Goal: Task Accomplishment & Management: Manage account settings

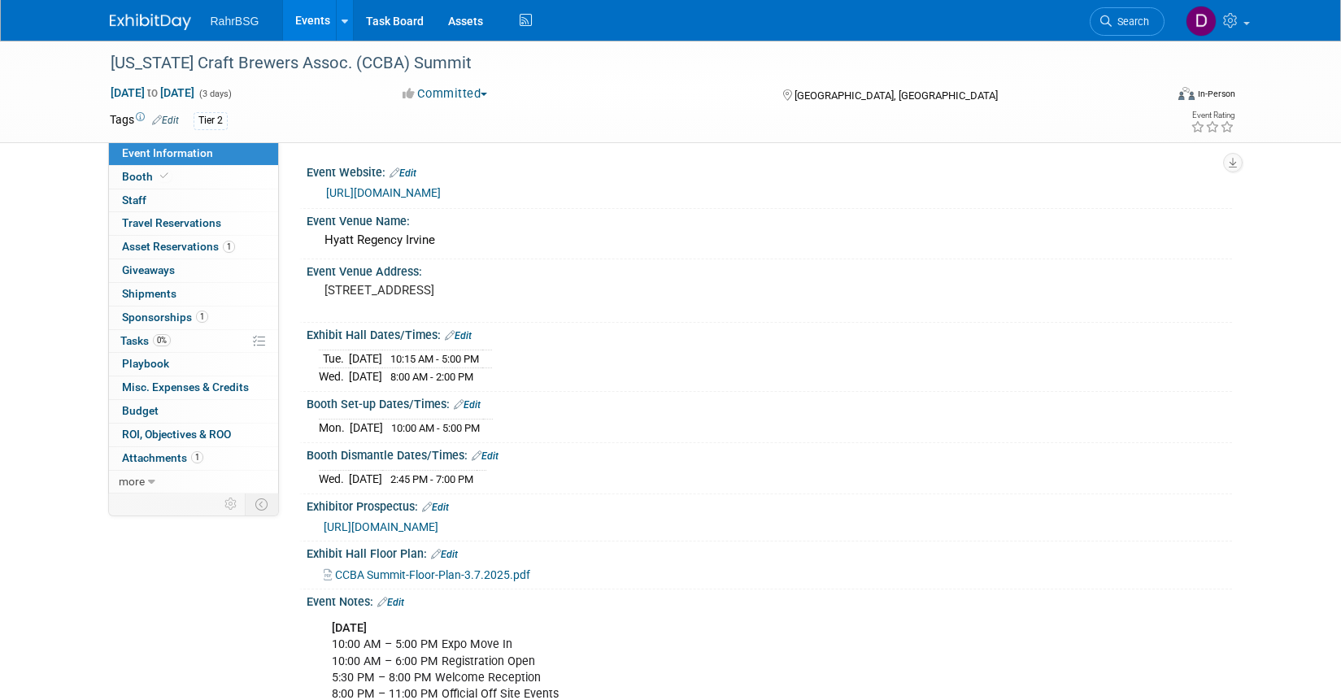
click at [142, 23] on img at bounding box center [150, 22] width 81 height 16
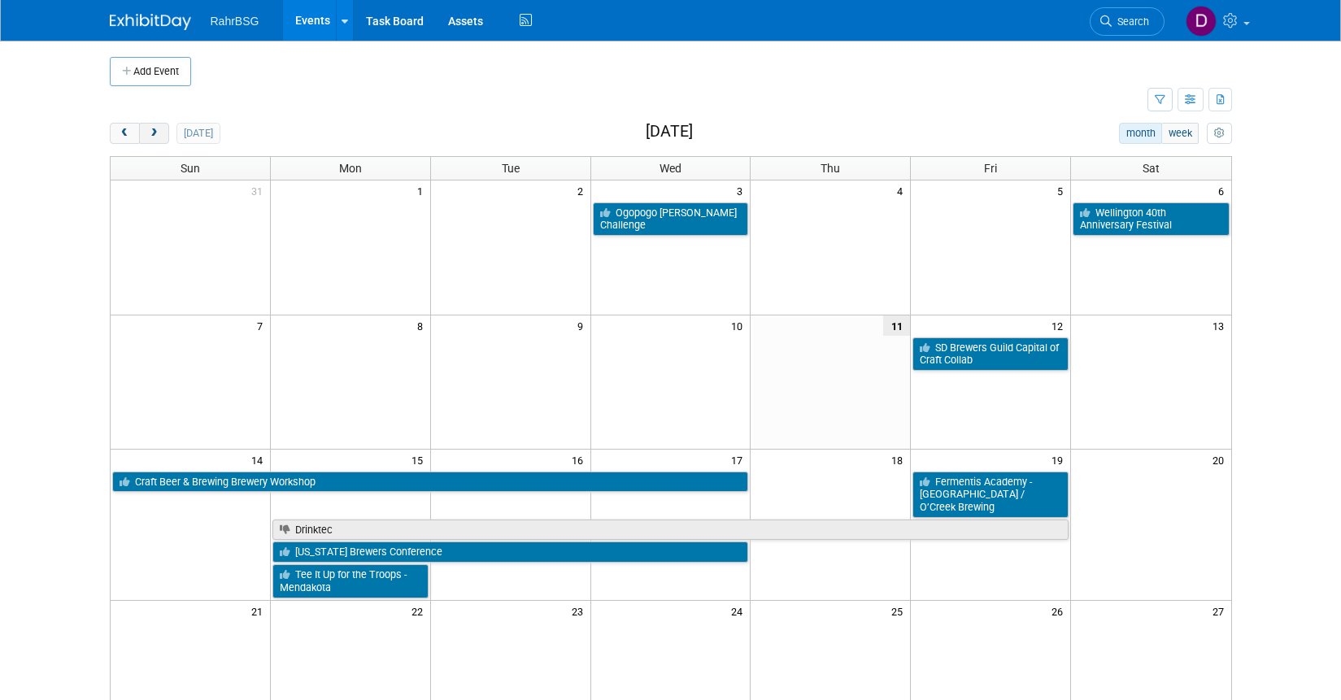
click at [155, 133] on span "next" at bounding box center [154, 134] width 12 height 11
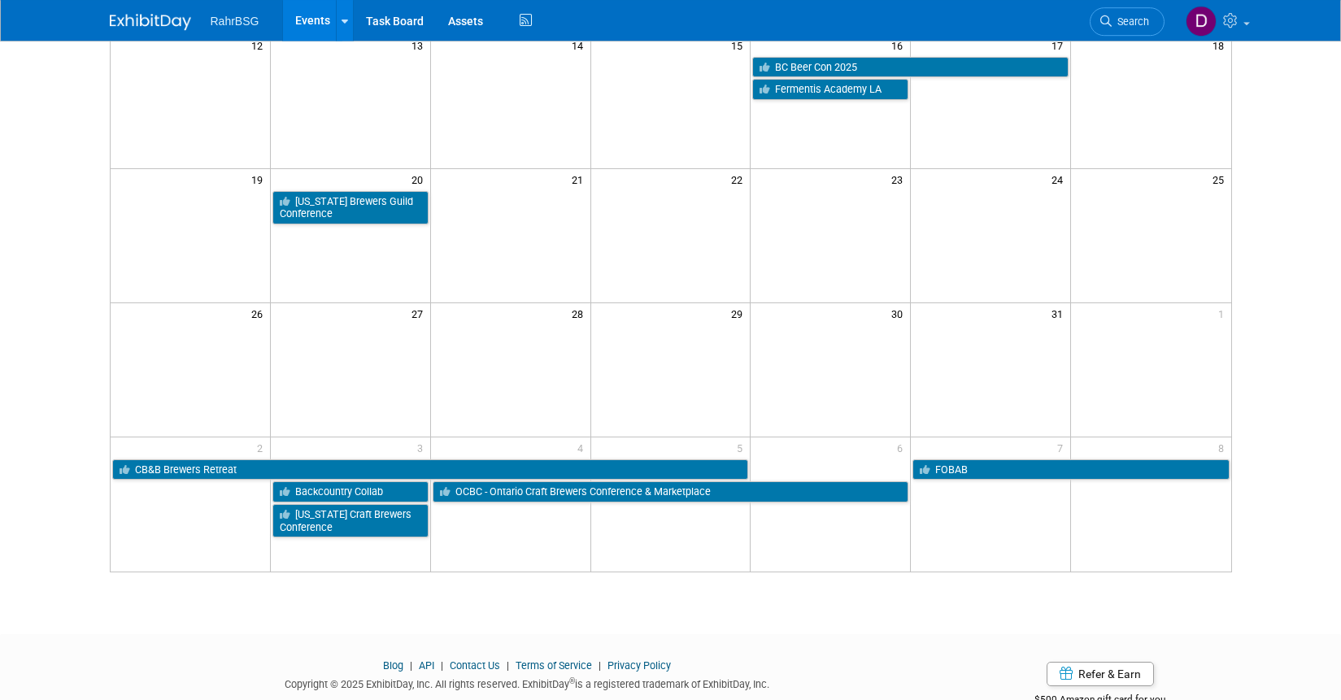
scroll to position [454, 0]
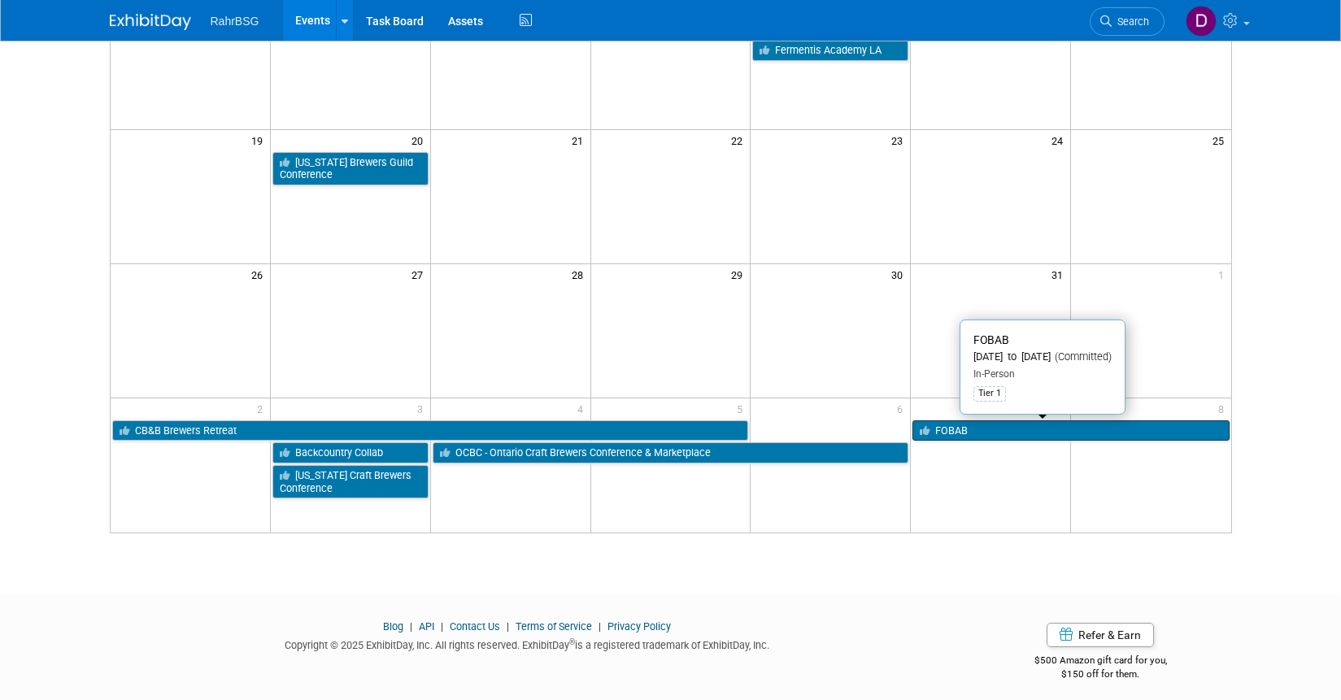
click at [1000, 428] on link "FOBAB" at bounding box center [1071, 431] width 316 height 21
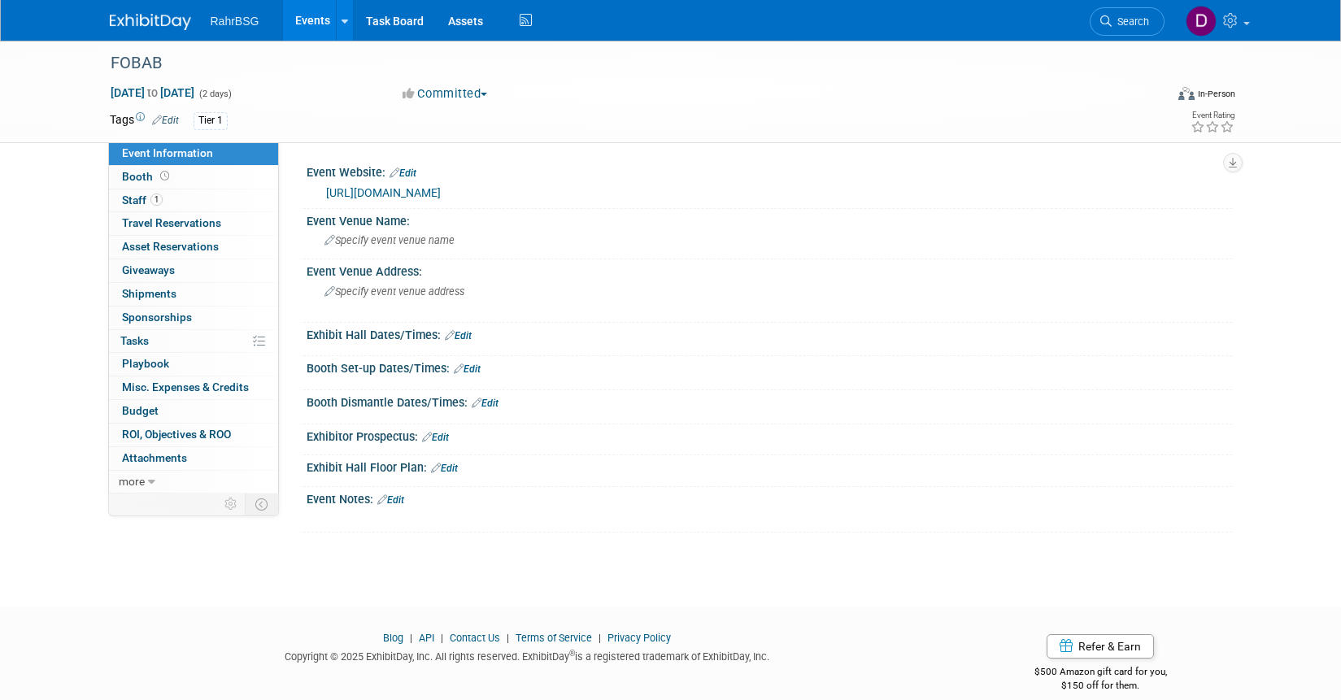
click at [161, 317] on span "Sponsorships 0" at bounding box center [157, 317] width 70 height 13
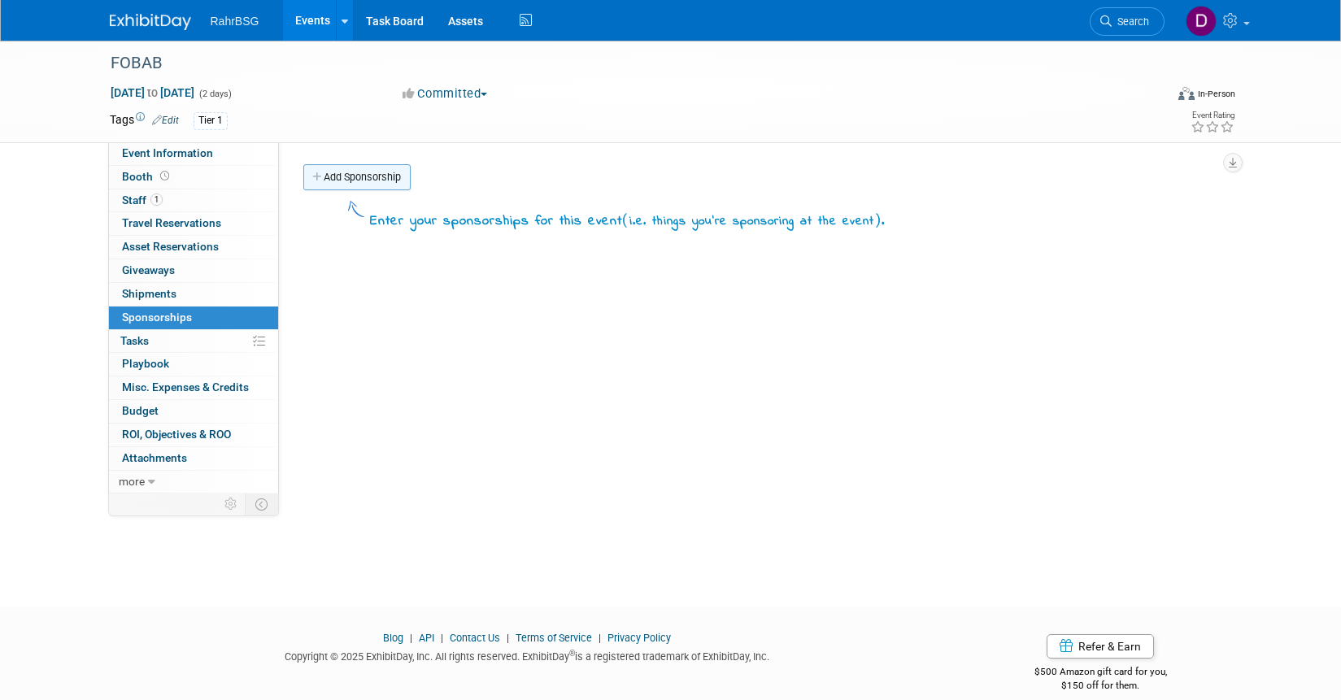
click at [351, 180] on link "Add Sponsorship" at bounding box center [356, 177] width 107 height 26
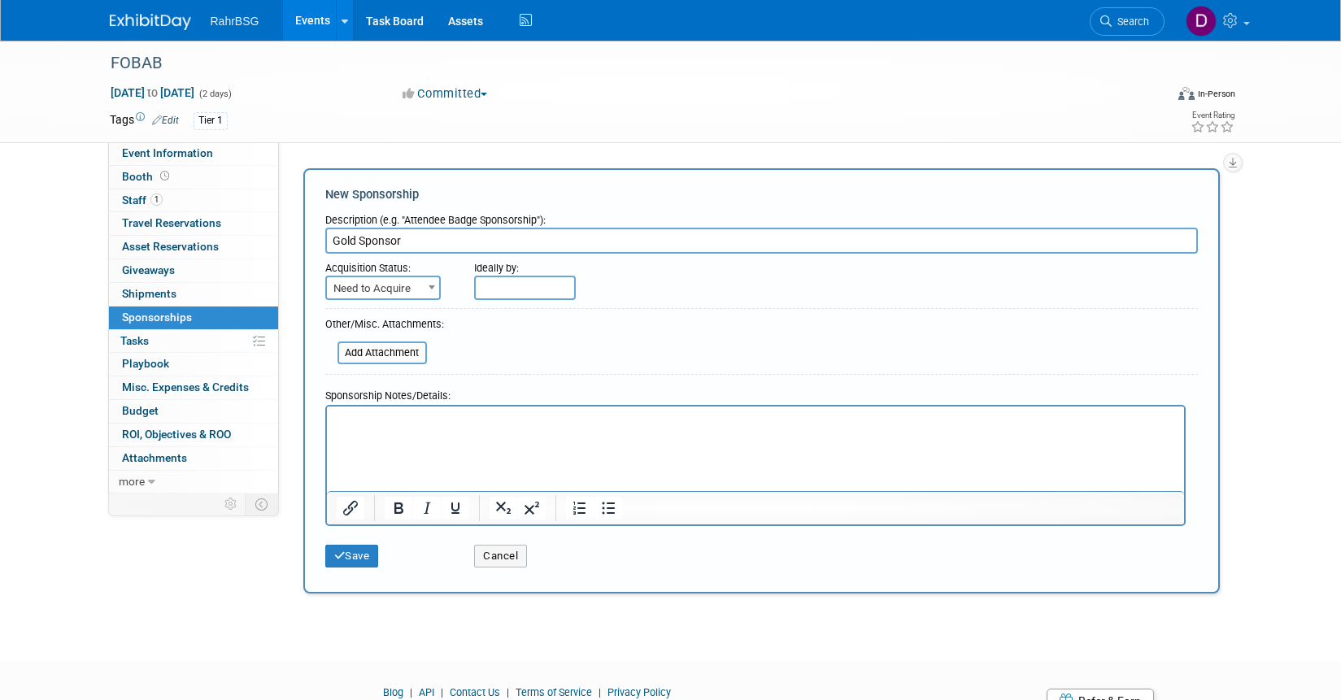
type input "Gold Sponsor"
click at [357, 417] on p "Rich Text Area. Press ALT-0 for help." at bounding box center [755, 420] width 839 height 16
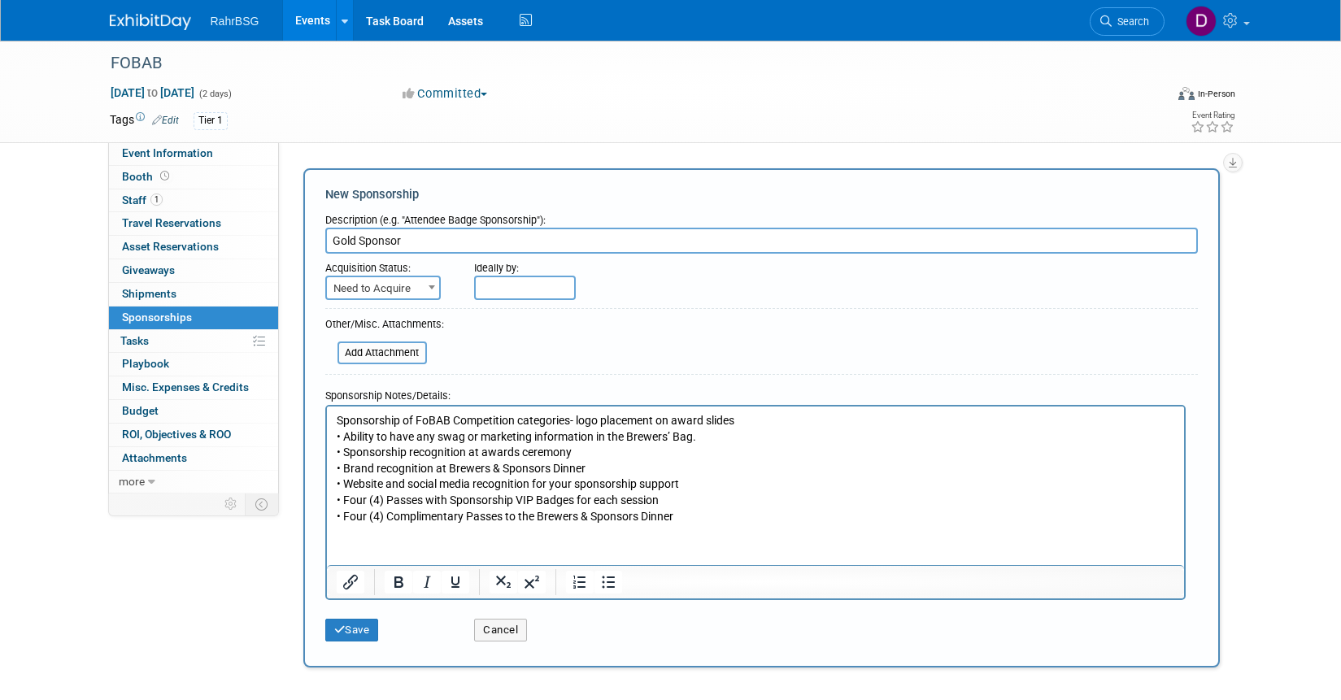
click at [429, 285] on span at bounding box center [432, 287] width 16 height 21
select select "2"
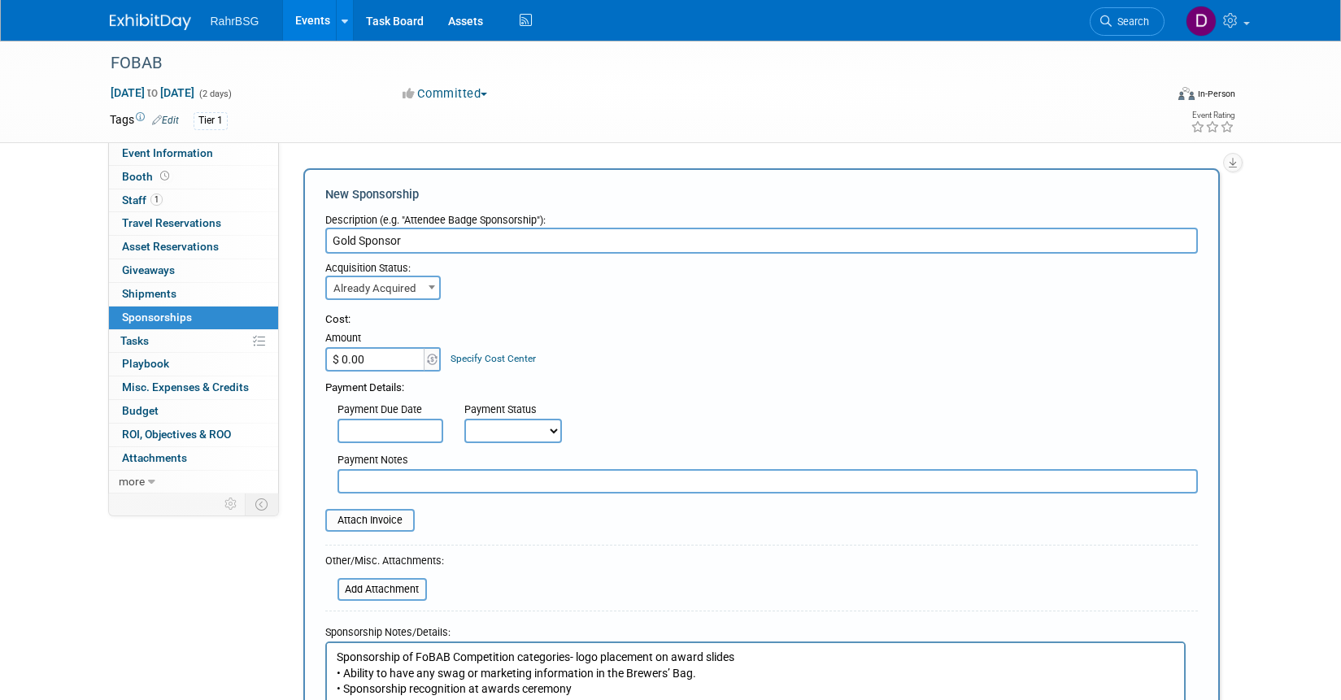
drag, startPoint x: 375, startPoint y: 360, endPoint x: 291, endPoint y: 346, distance: 84.9
click at [325, 347] on input "$ 0.00" at bounding box center [376, 359] width 102 height 24
type input "$ 2,500.00"
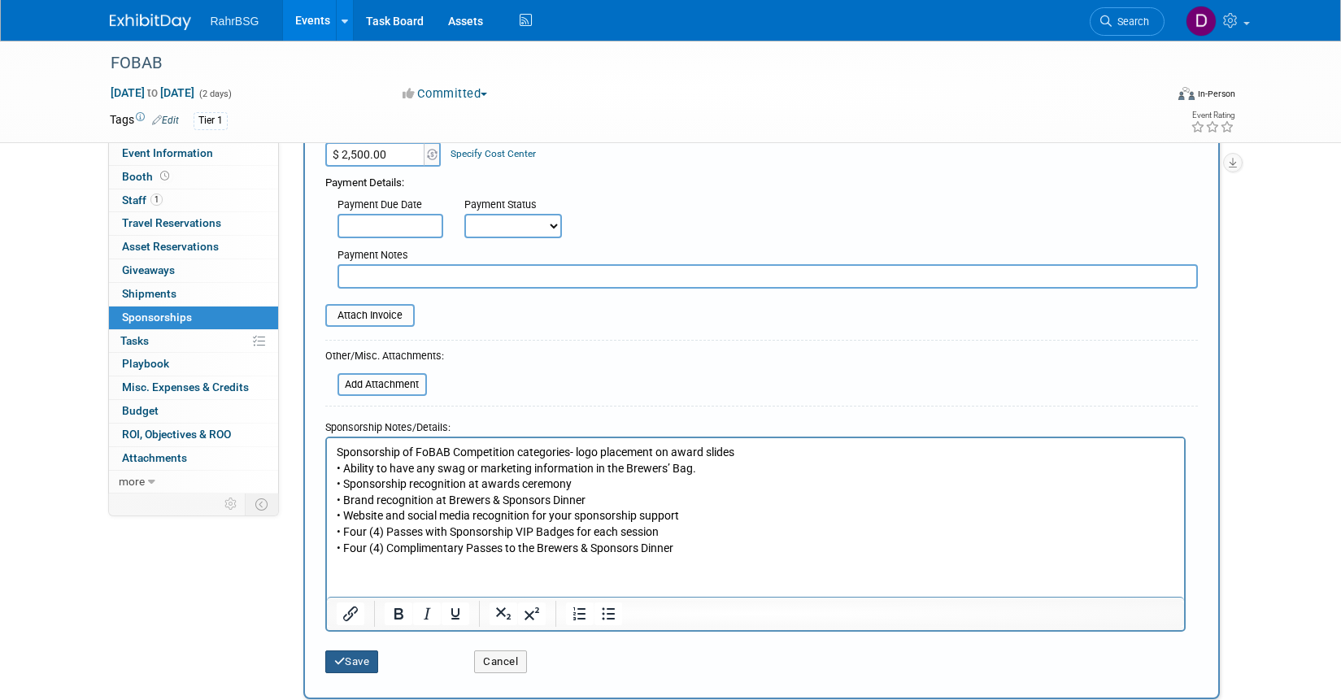
click at [357, 660] on button "Save" at bounding box center [352, 662] width 54 height 23
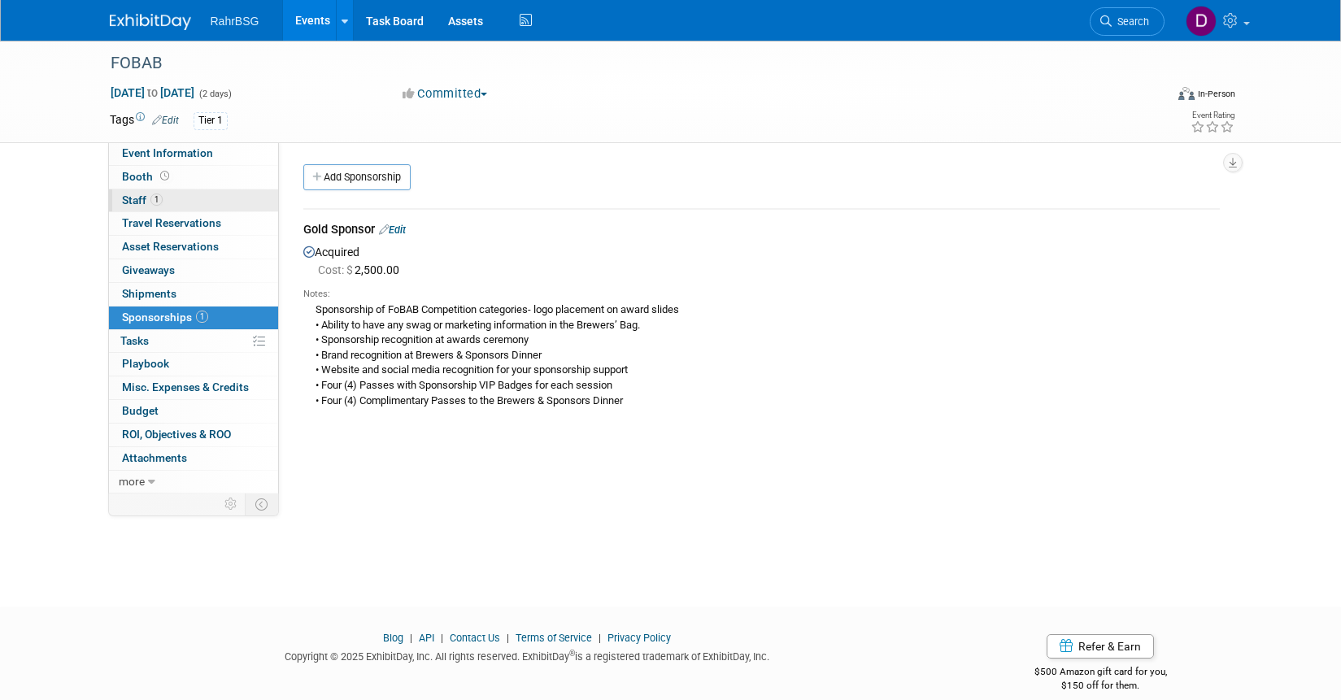
click at [137, 197] on span "Staff 1" at bounding box center [142, 200] width 41 height 13
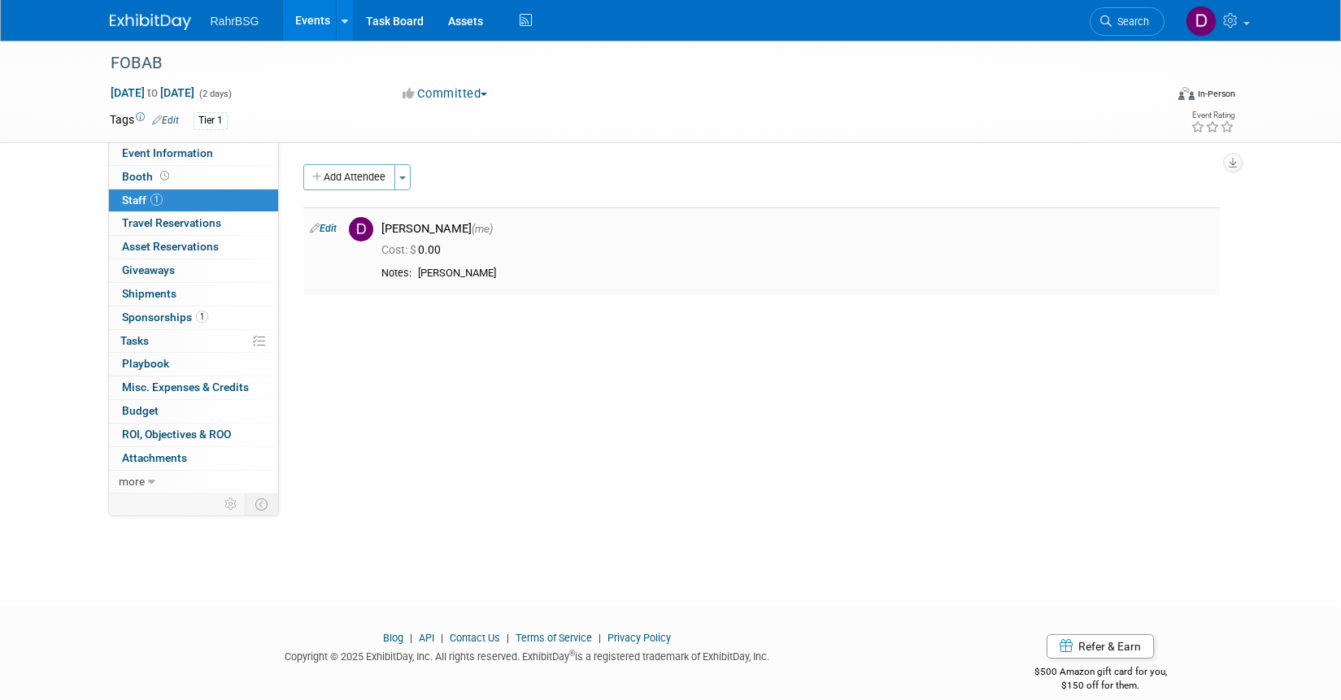
click at [513, 273] on div "Nicole Spak" at bounding box center [815, 274] width 795 height 14
click at [321, 226] on link "Edit" at bounding box center [323, 228] width 27 height 11
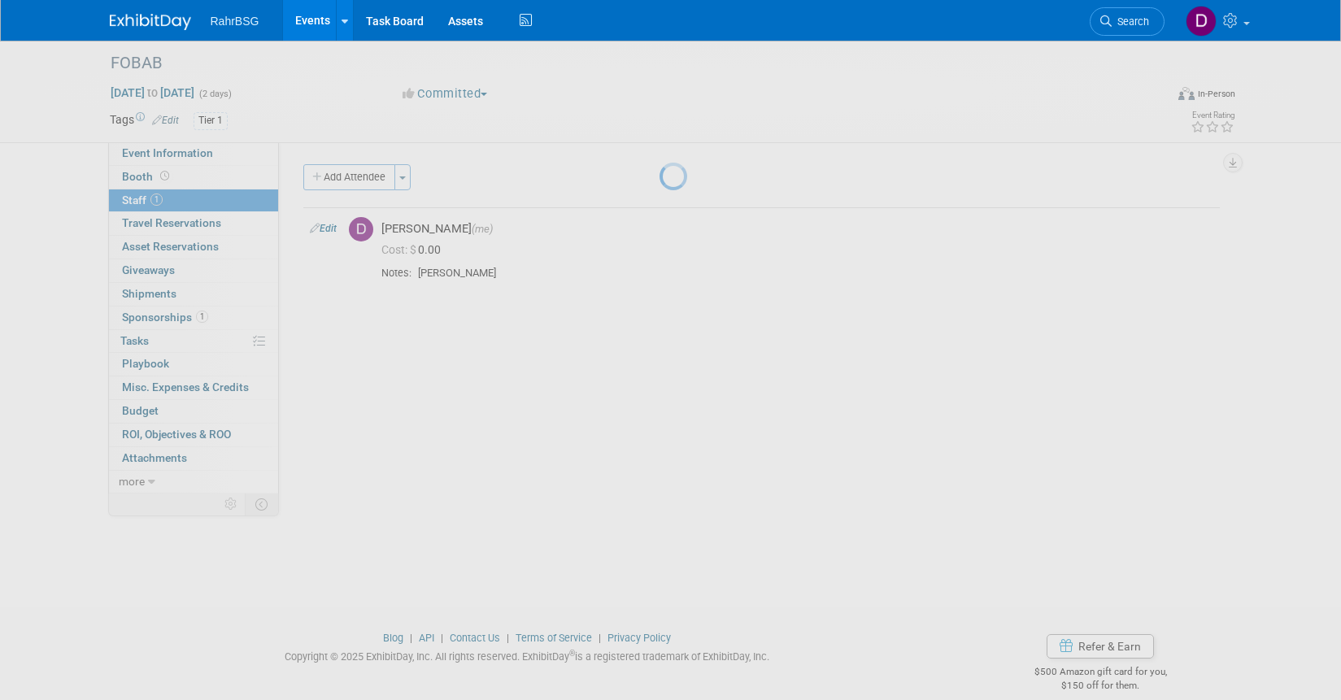
select select "3bafa2c9-4d53-4fb0-8040-485d47d93410"
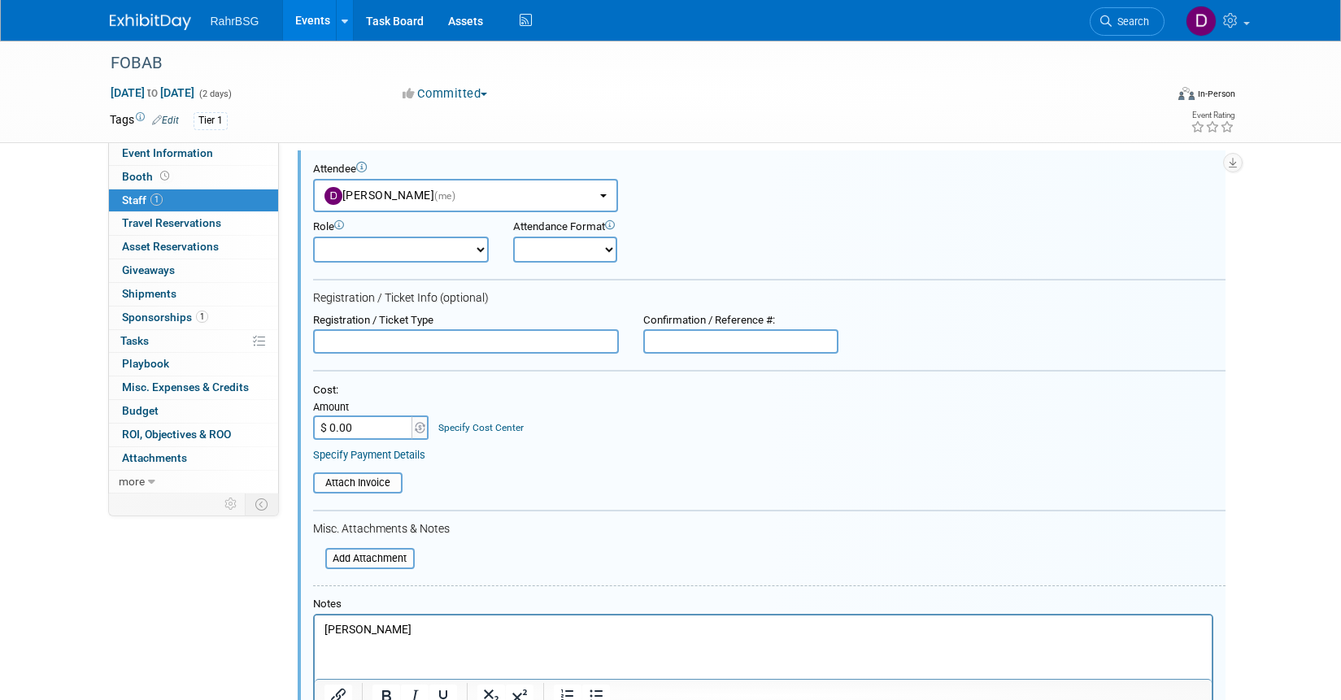
scroll to position [316, 0]
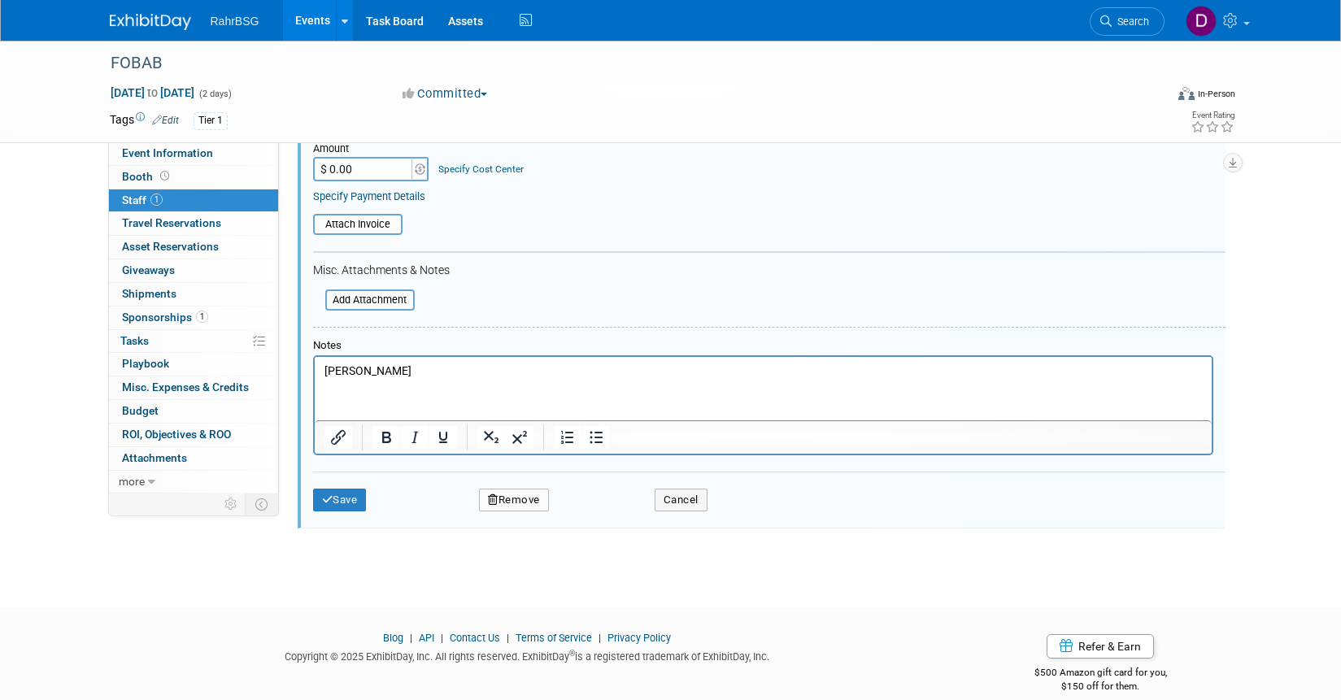
click at [403, 375] on p "Nicole Spak" at bounding box center [763, 372] width 878 height 16
click at [341, 500] on button "Save" at bounding box center [340, 500] width 54 height 23
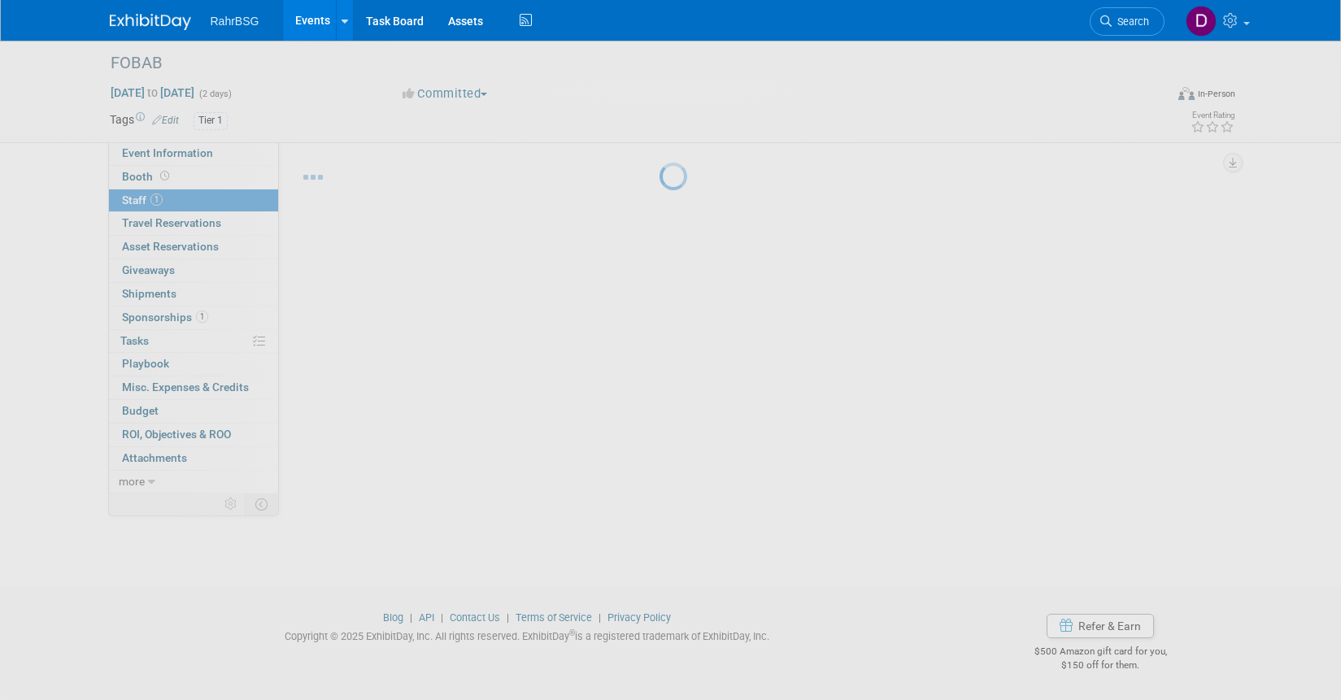
scroll to position [20, 0]
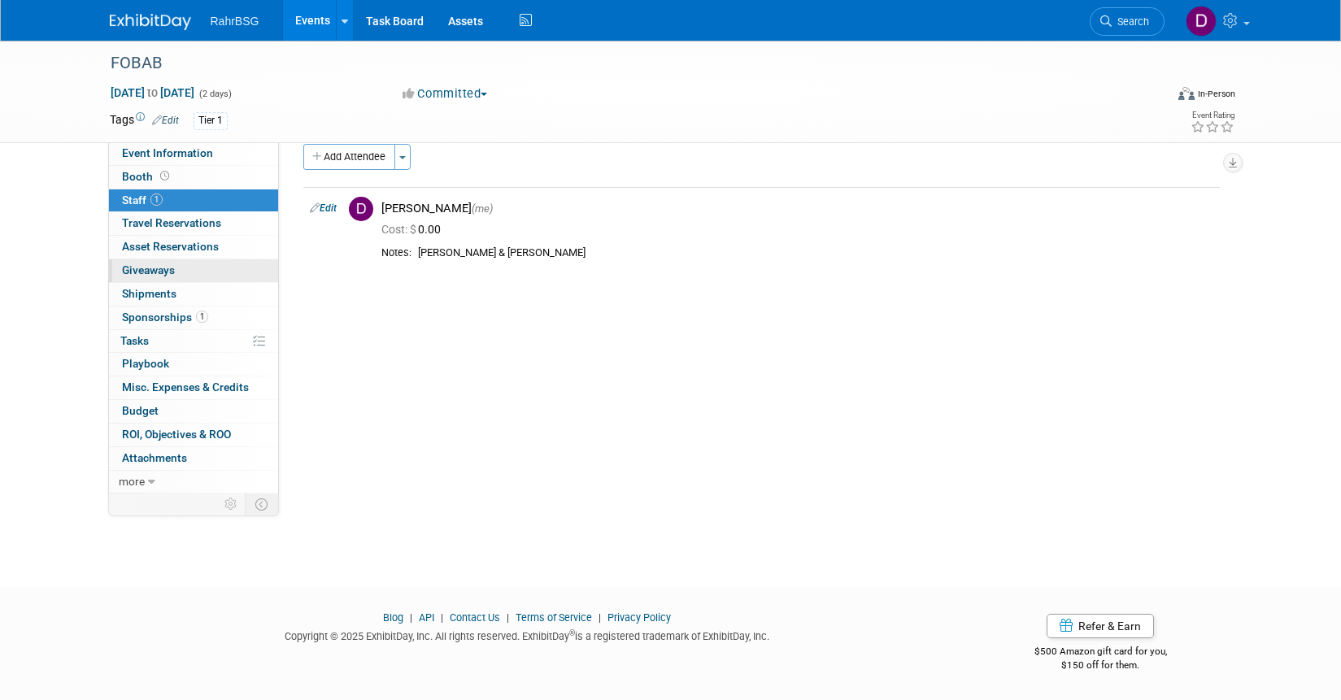
click at [149, 267] on span "Giveaways 0" at bounding box center [148, 270] width 53 height 13
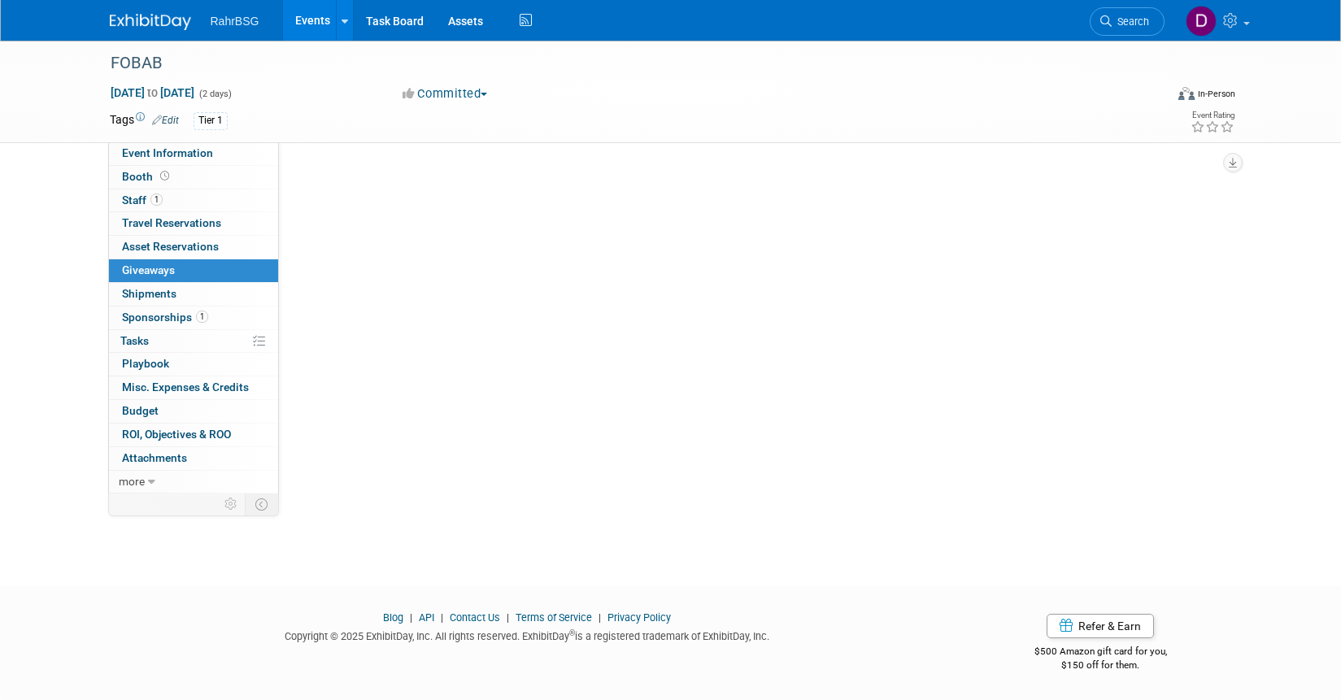
scroll to position [0, 0]
